Goal: Transaction & Acquisition: Purchase product/service

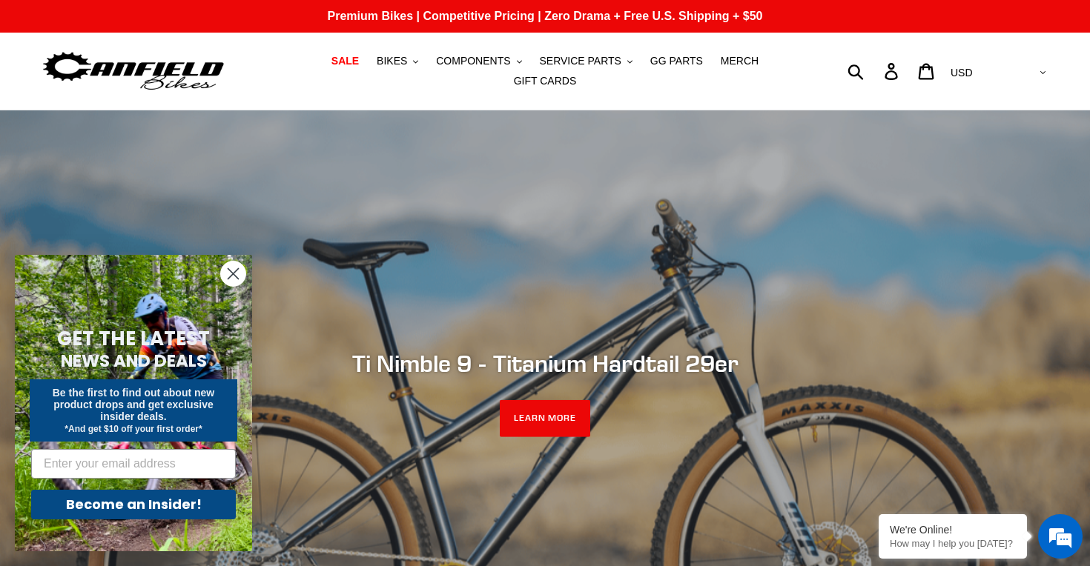
click at [232, 272] on circle "Close dialog" at bounding box center [233, 274] width 24 height 24
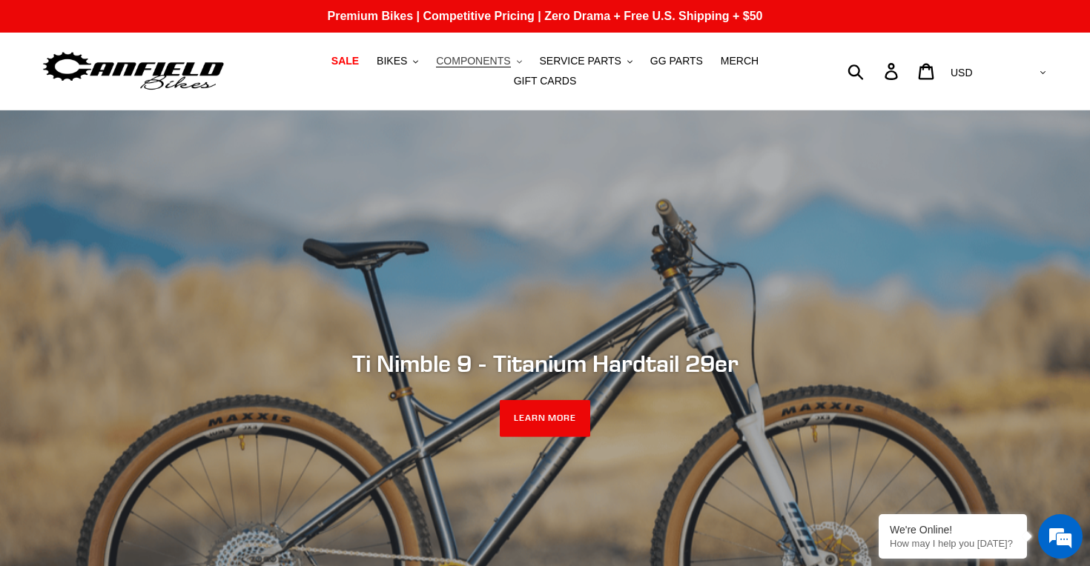
click at [492, 61] on span "COMPONENTS" at bounding box center [473, 61] width 74 height 13
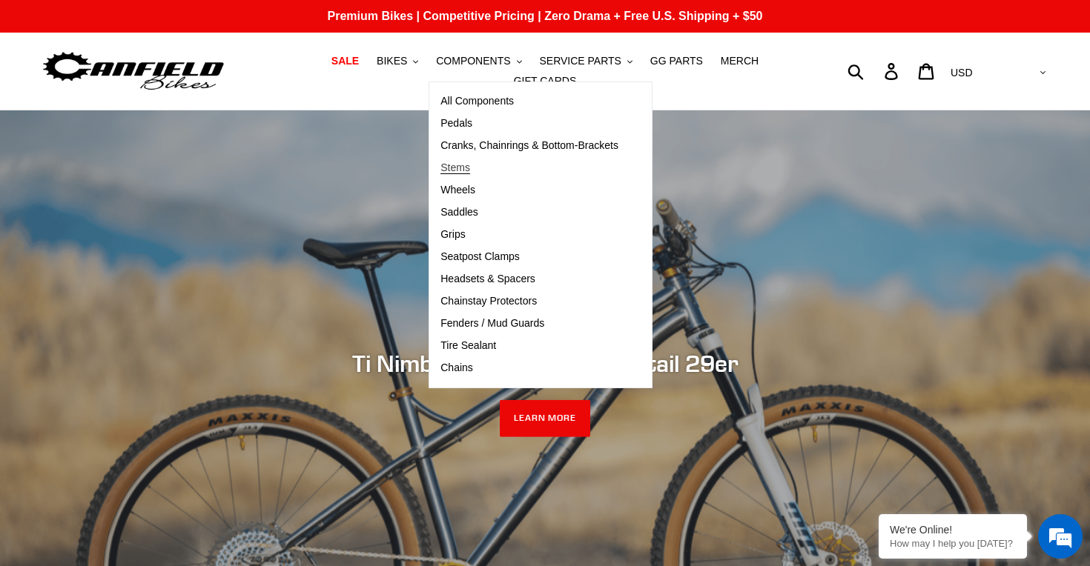
click at [461, 173] on span "Stems" at bounding box center [455, 168] width 30 height 13
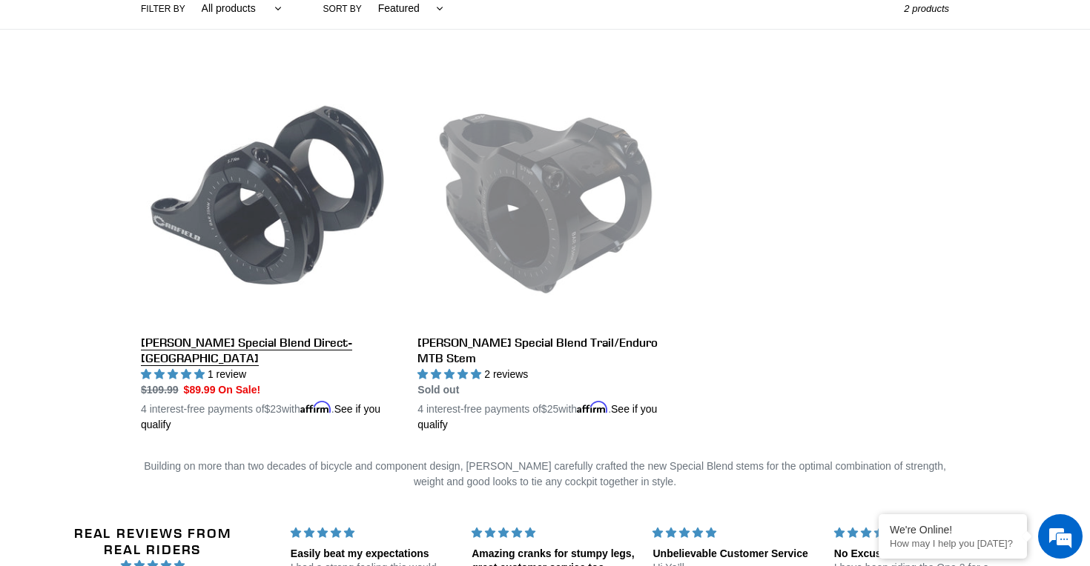
click at [243, 343] on link "[PERSON_NAME] Special Blend Direct-[GEOGRAPHIC_DATA]" at bounding box center [268, 251] width 254 height 362
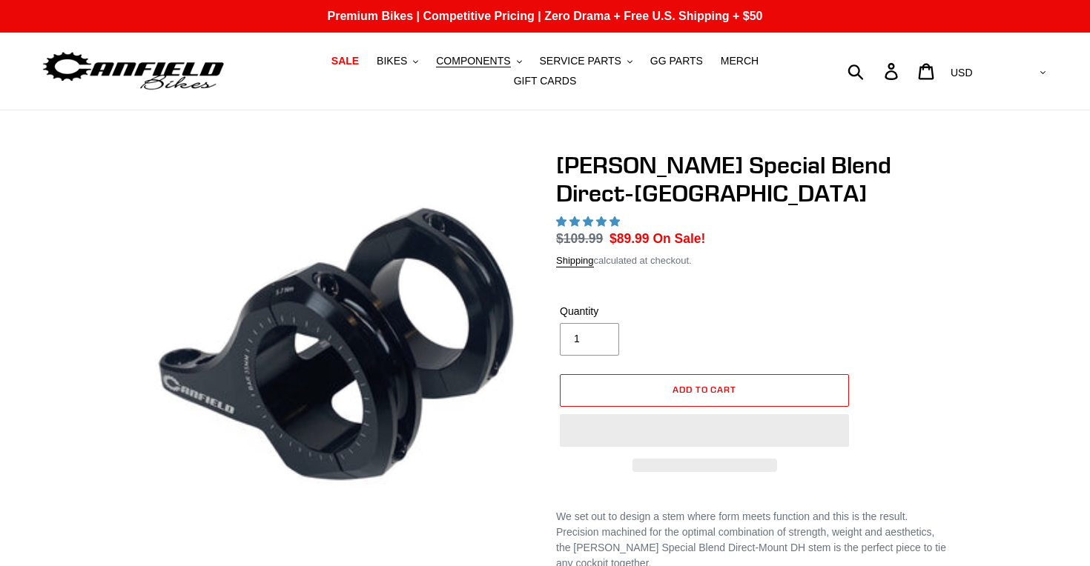
select select "highest-rating"
